Goal: Information Seeking & Learning: Learn about a topic

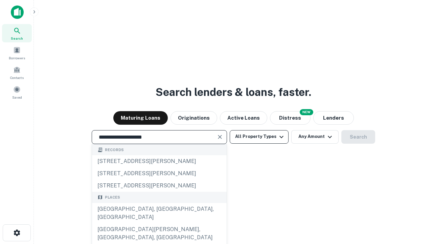
click at [159, 223] on div "[GEOGRAPHIC_DATA], [GEOGRAPHIC_DATA], [GEOGRAPHIC_DATA]" at bounding box center [159, 213] width 135 height 20
click at [259, 136] on button "All Property Types" at bounding box center [259, 137] width 59 height 14
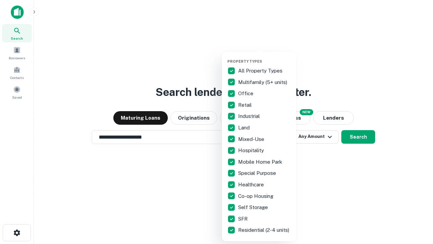
type input "**********"
click at [265, 57] on button "button" at bounding box center [264, 57] width 74 height 0
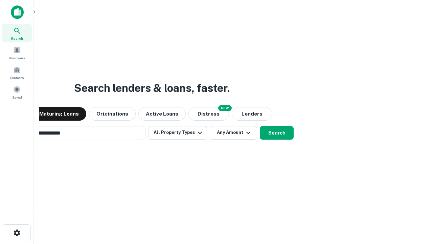
scroll to position [10, 0]
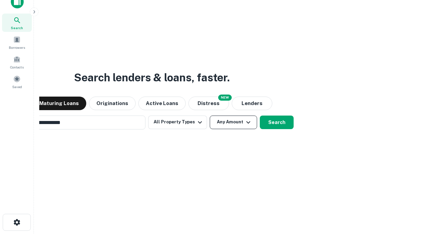
click at [210, 115] on button "Any Amount" at bounding box center [233, 122] width 47 height 14
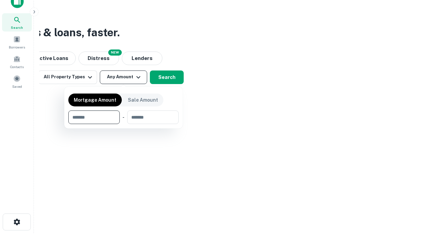
type input "*******"
click at [124, 124] on button "button" at bounding box center [123, 124] width 110 height 0
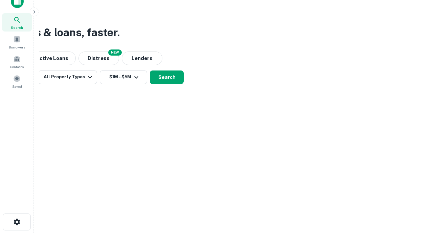
scroll to position [4, 125]
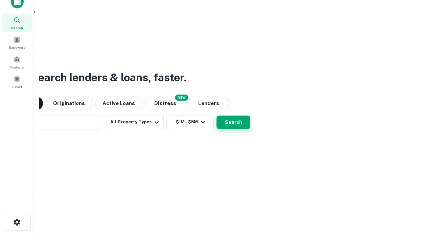
click at [217, 115] on button "Search" at bounding box center [234, 122] width 34 height 14
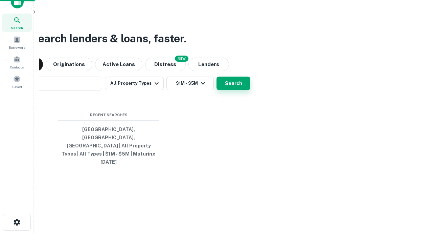
scroll to position [18, 192]
